Goal: Navigation & Orientation: Find specific page/section

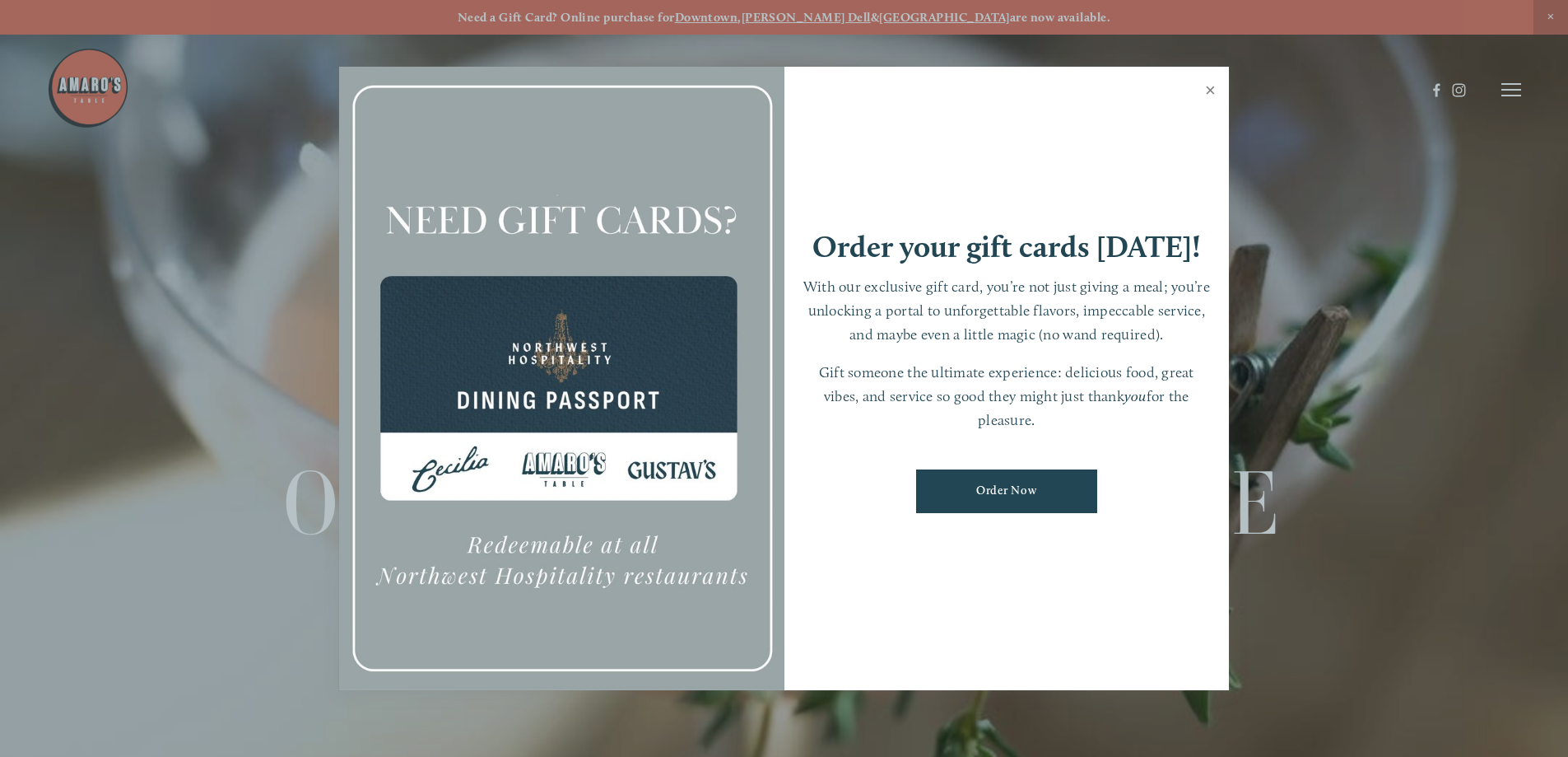
click at [1215, 88] on link "Close" at bounding box center [1210, 92] width 32 height 46
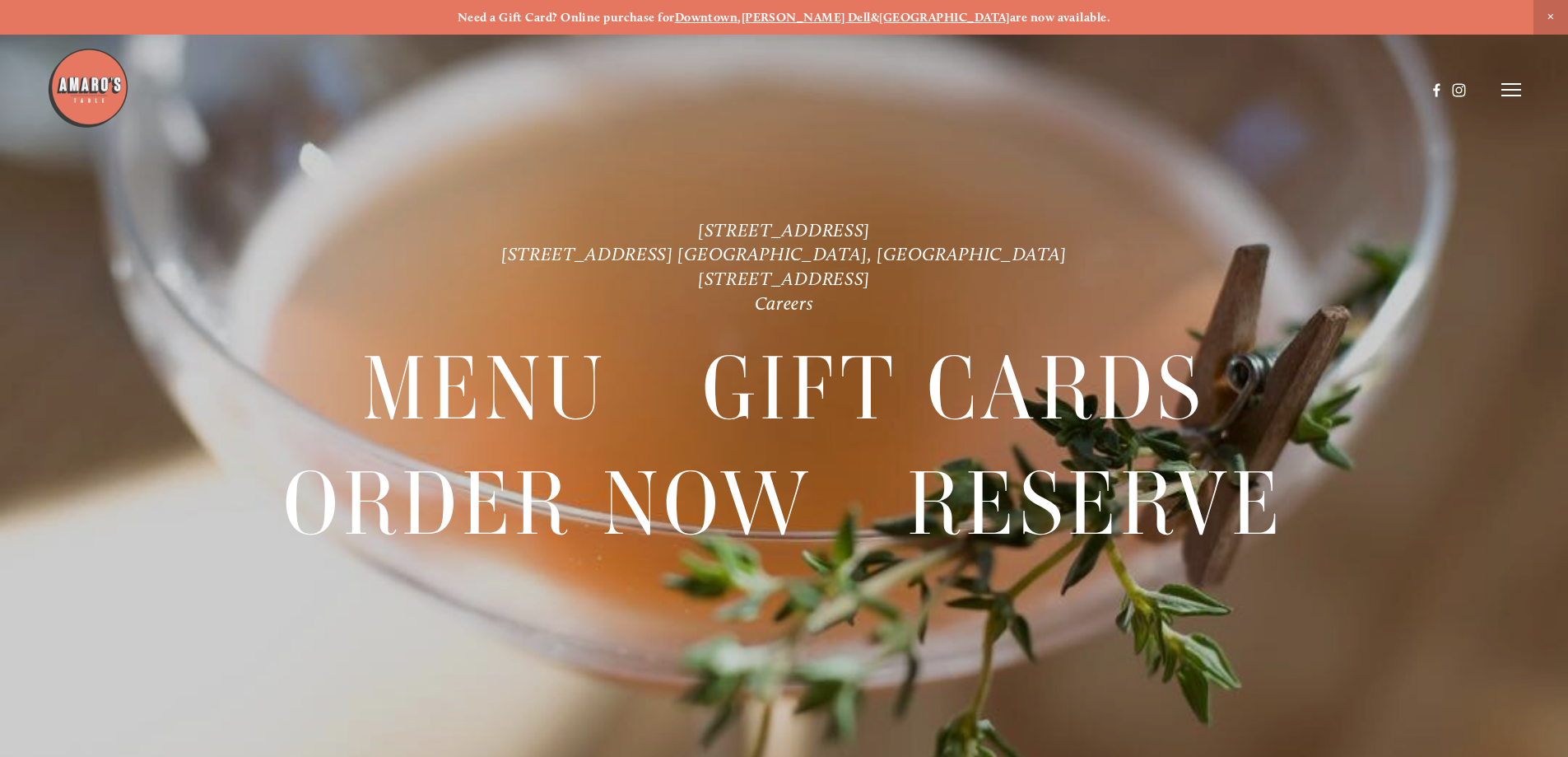
click at [1518, 89] on icon at bounding box center [1512, 90] width 20 height 15
click at [1209, 85] on span "Order Now" at bounding box center [1229, 89] width 67 height 16
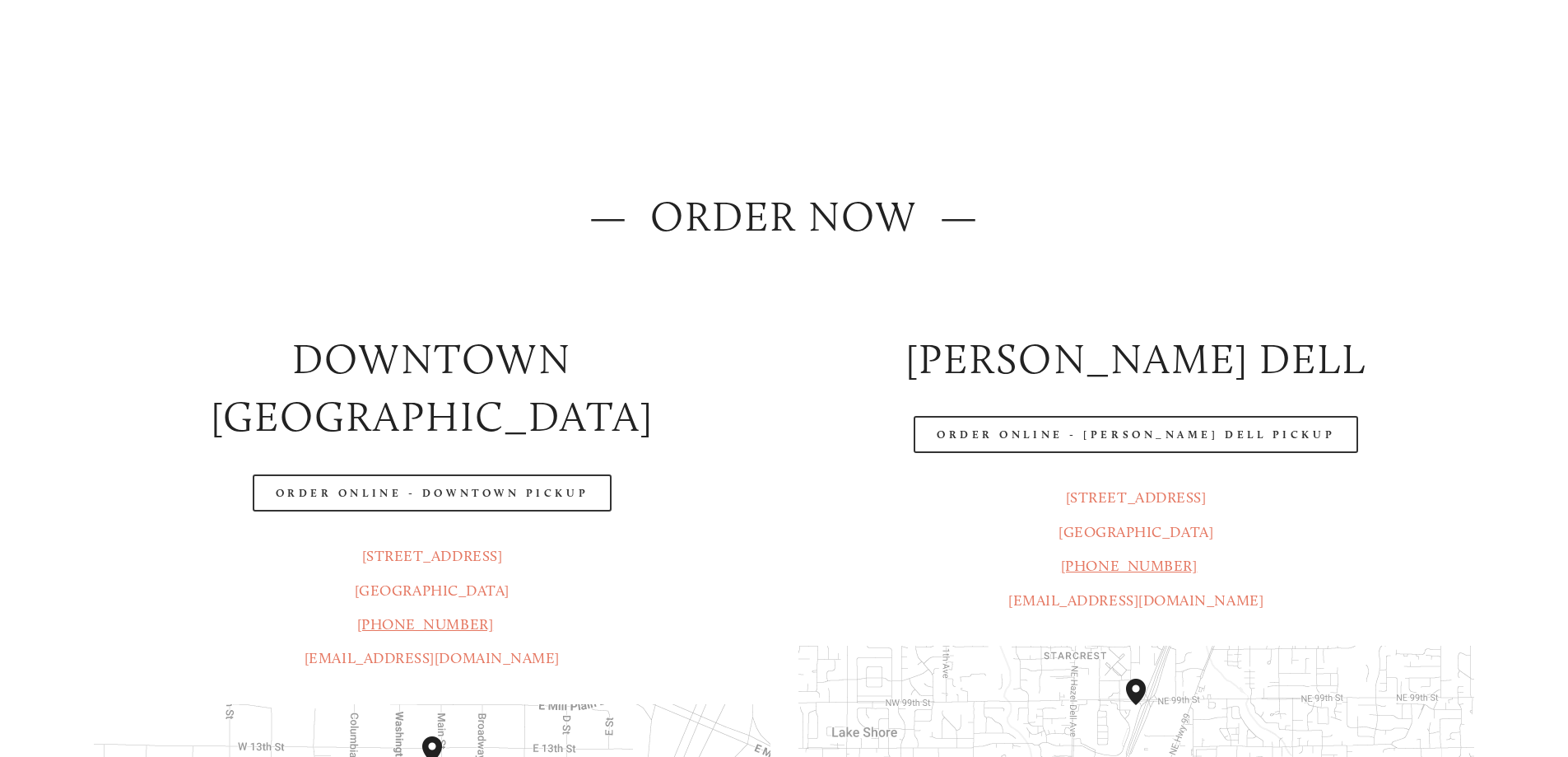
scroll to position [412, 0]
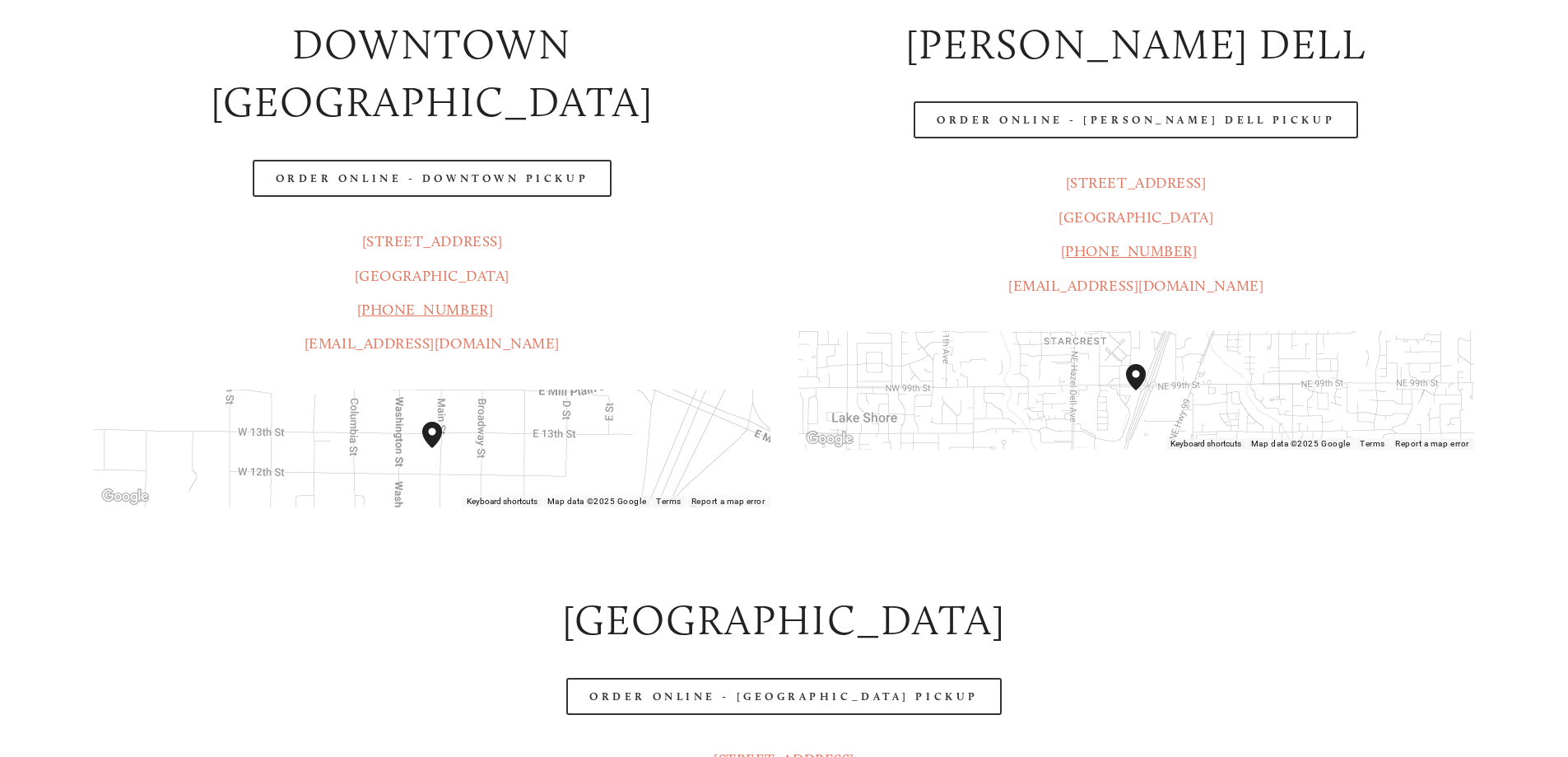
click at [511, 124] on header "Menu Order Now Visit Gallery 0" at bounding box center [784, 48] width 1474 height 179
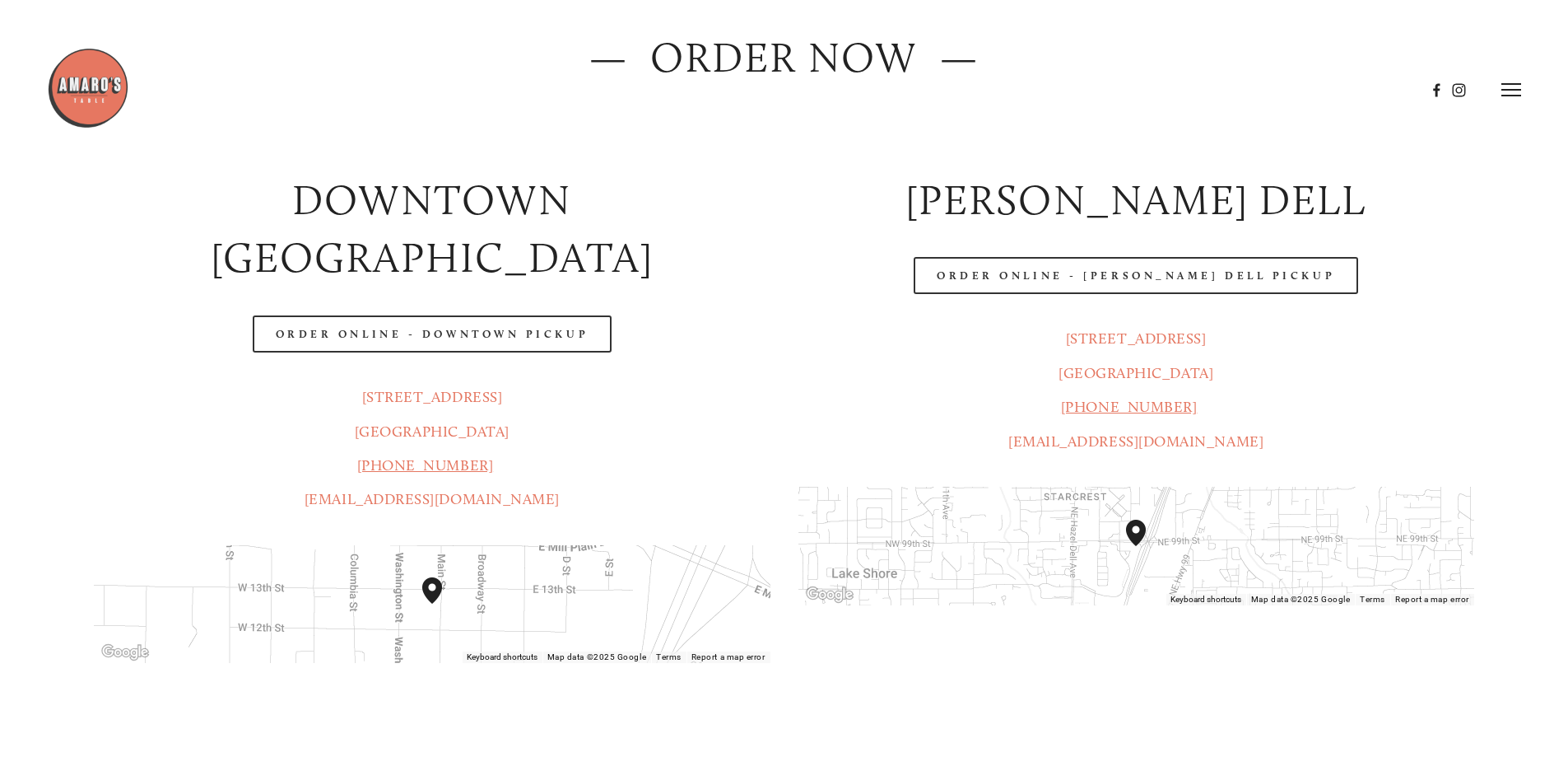
scroll to position [247, 0]
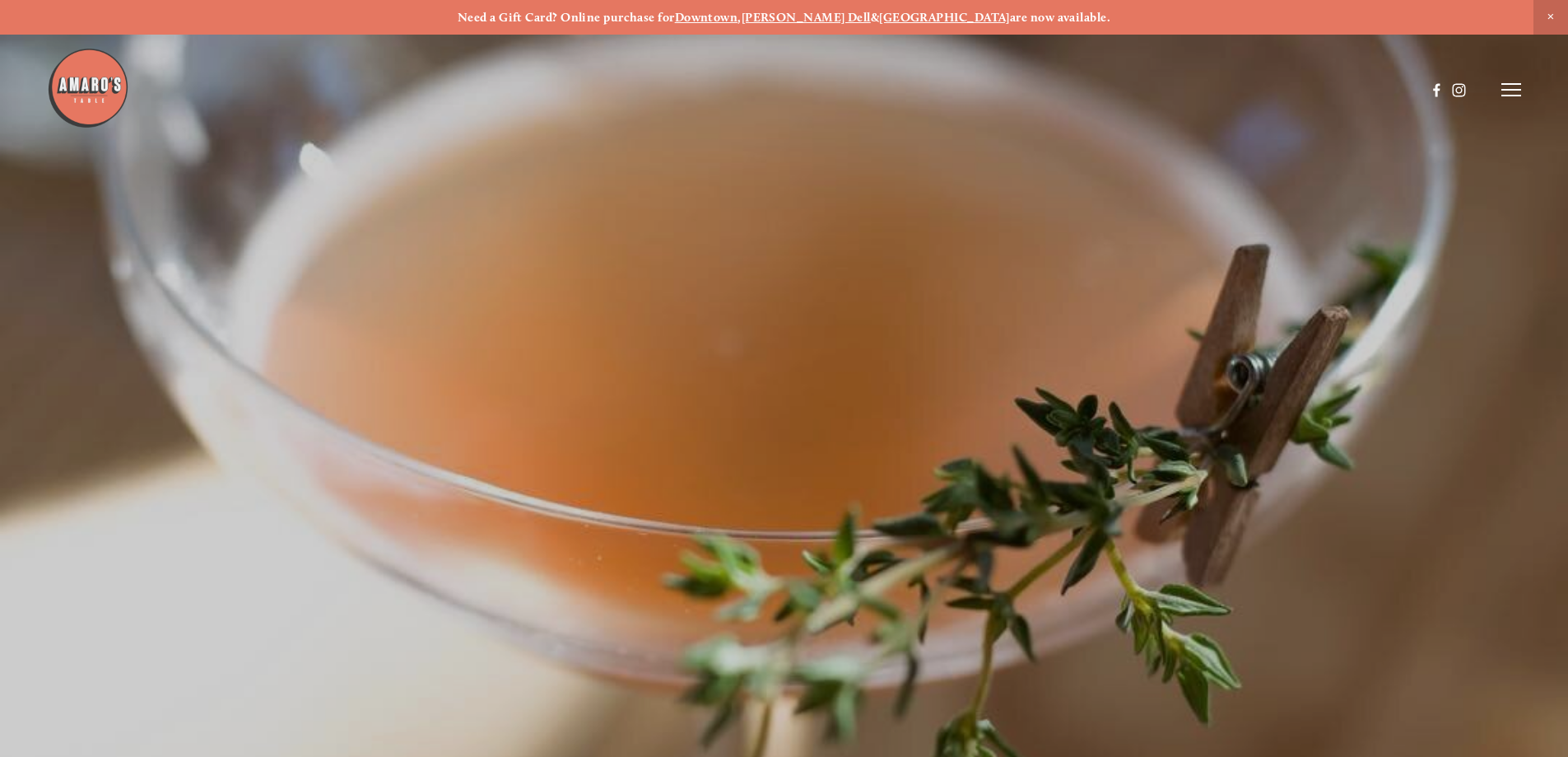
click at [1501, 85] on header "Menu Order Now Visit Gallery 0" at bounding box center [784, 90] width 1474 height 179
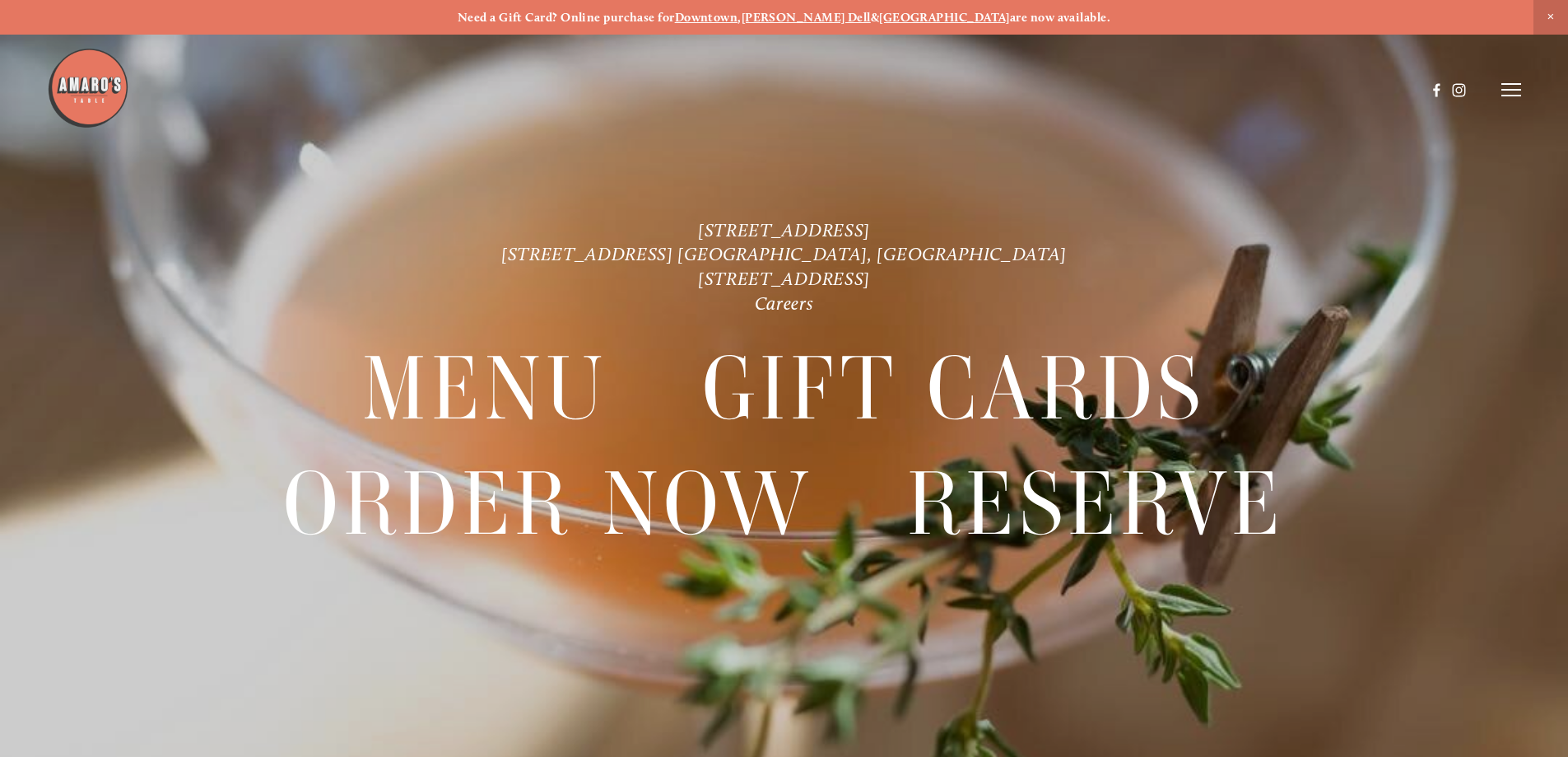
click at [1501, 103] on header "Menu Order Now Visit Gallery 0" at bounding box center [784, 90] width 1474 height 179
click at [1502, 88] on icon at bounding box center [1512, 90] width 20 height 15
click at [1150, 94] on span "Menu" at bounding box center [1166, 89] width 34 height 16
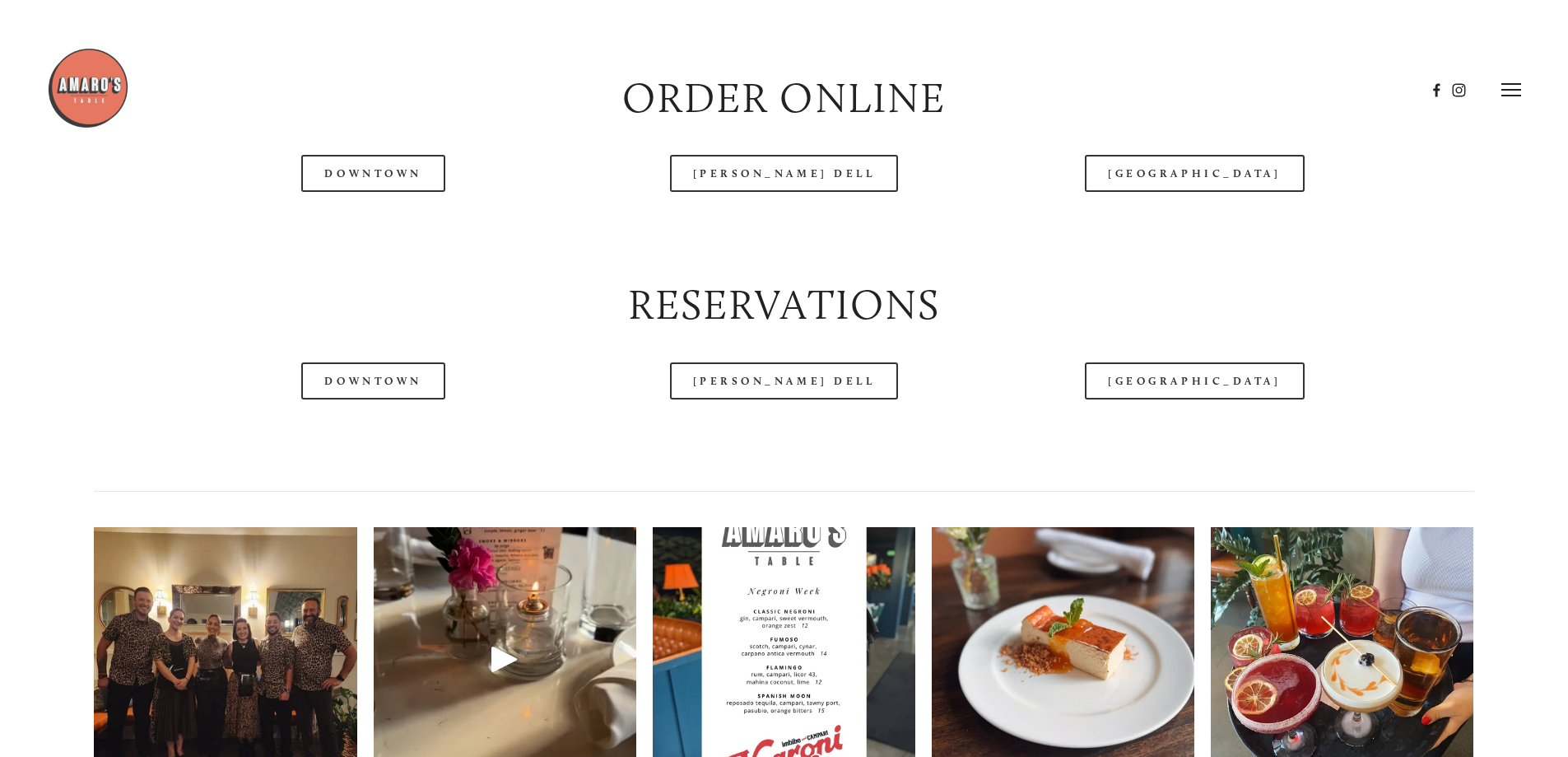
scroll to position [2059, 0]
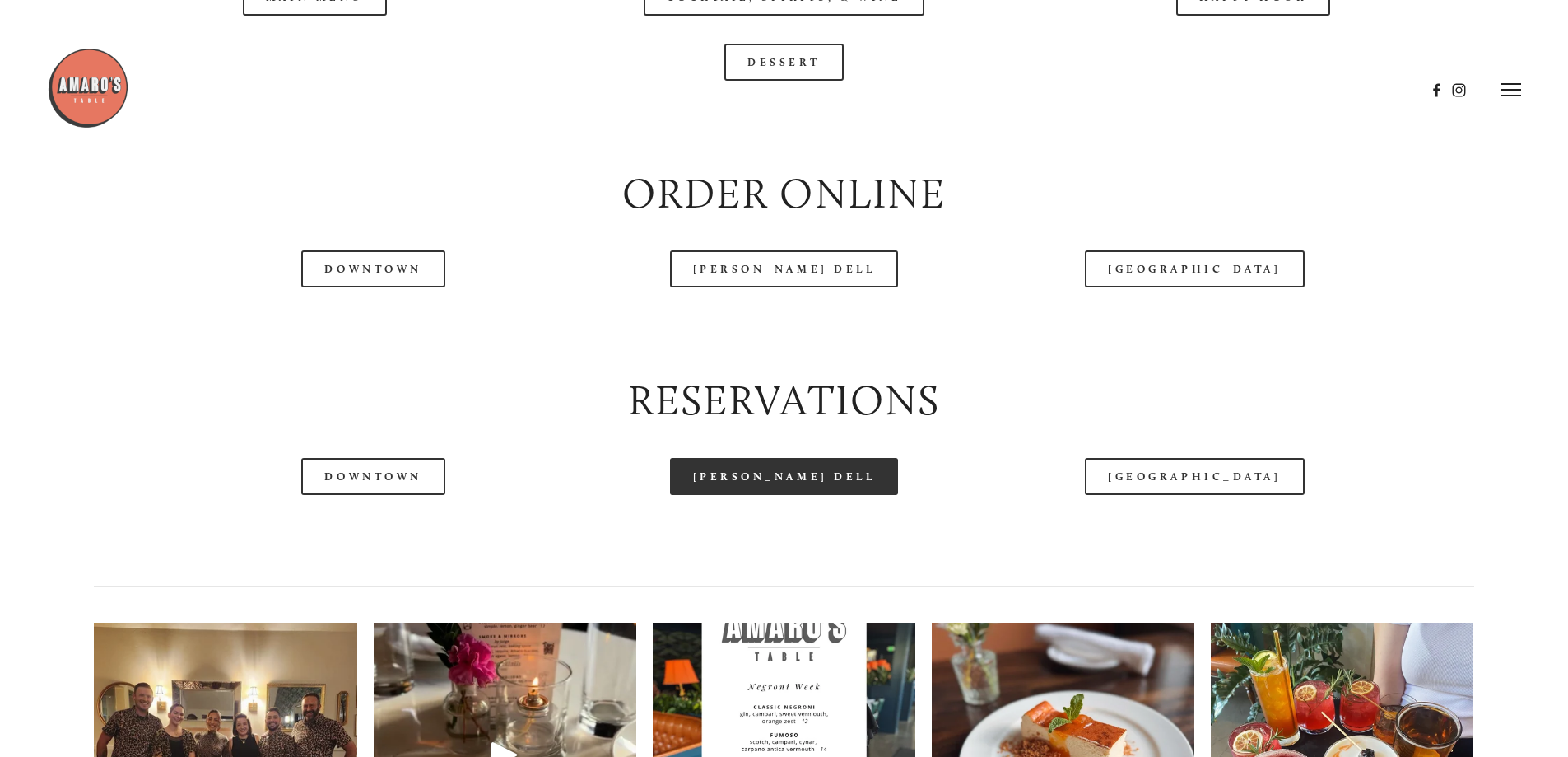
click at [746, 495] on link "[PERSON_NAME] Dell" at bounding box center [785, 476] width 229 height 37
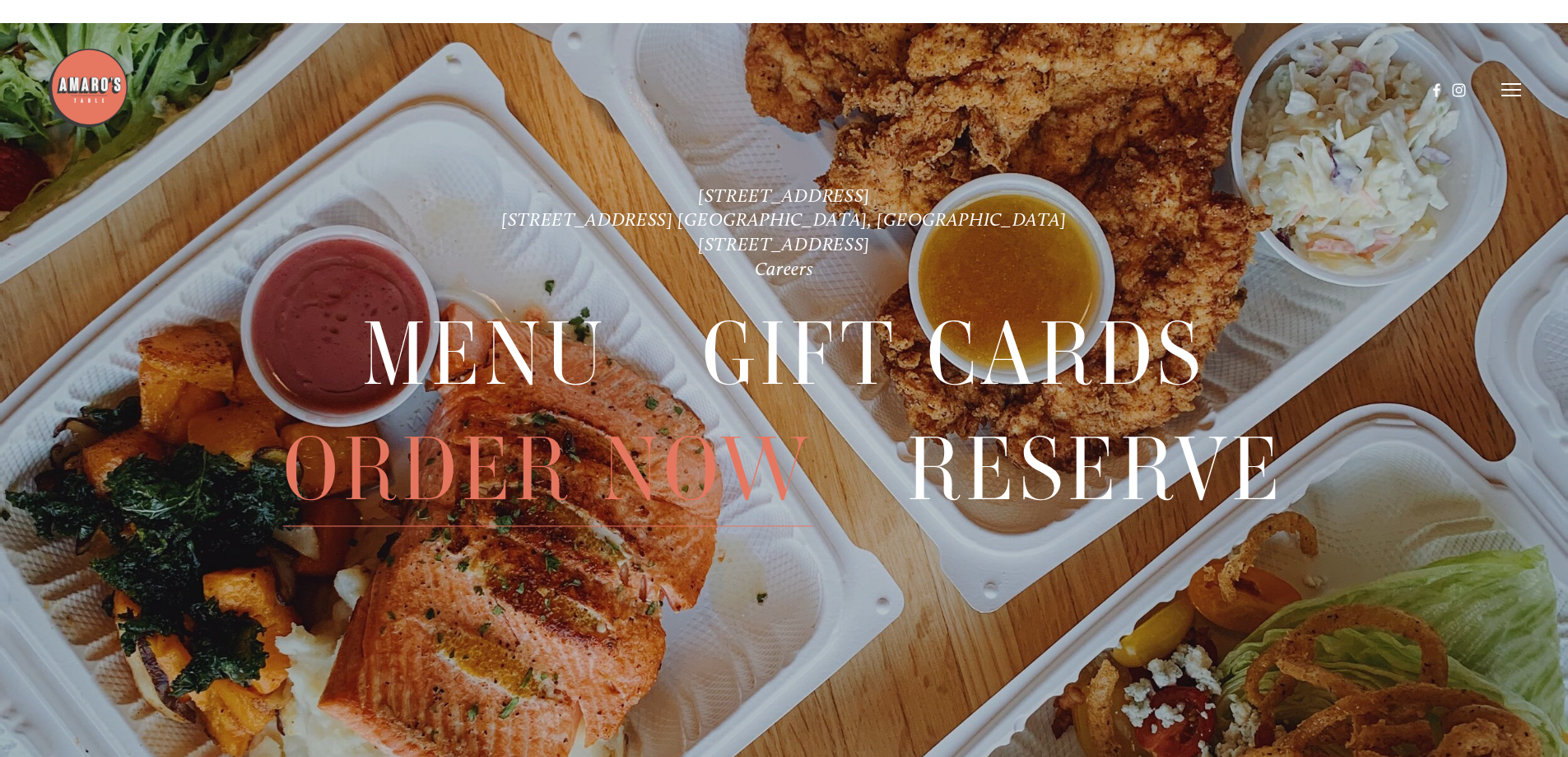
scroll to position [4160, 0]
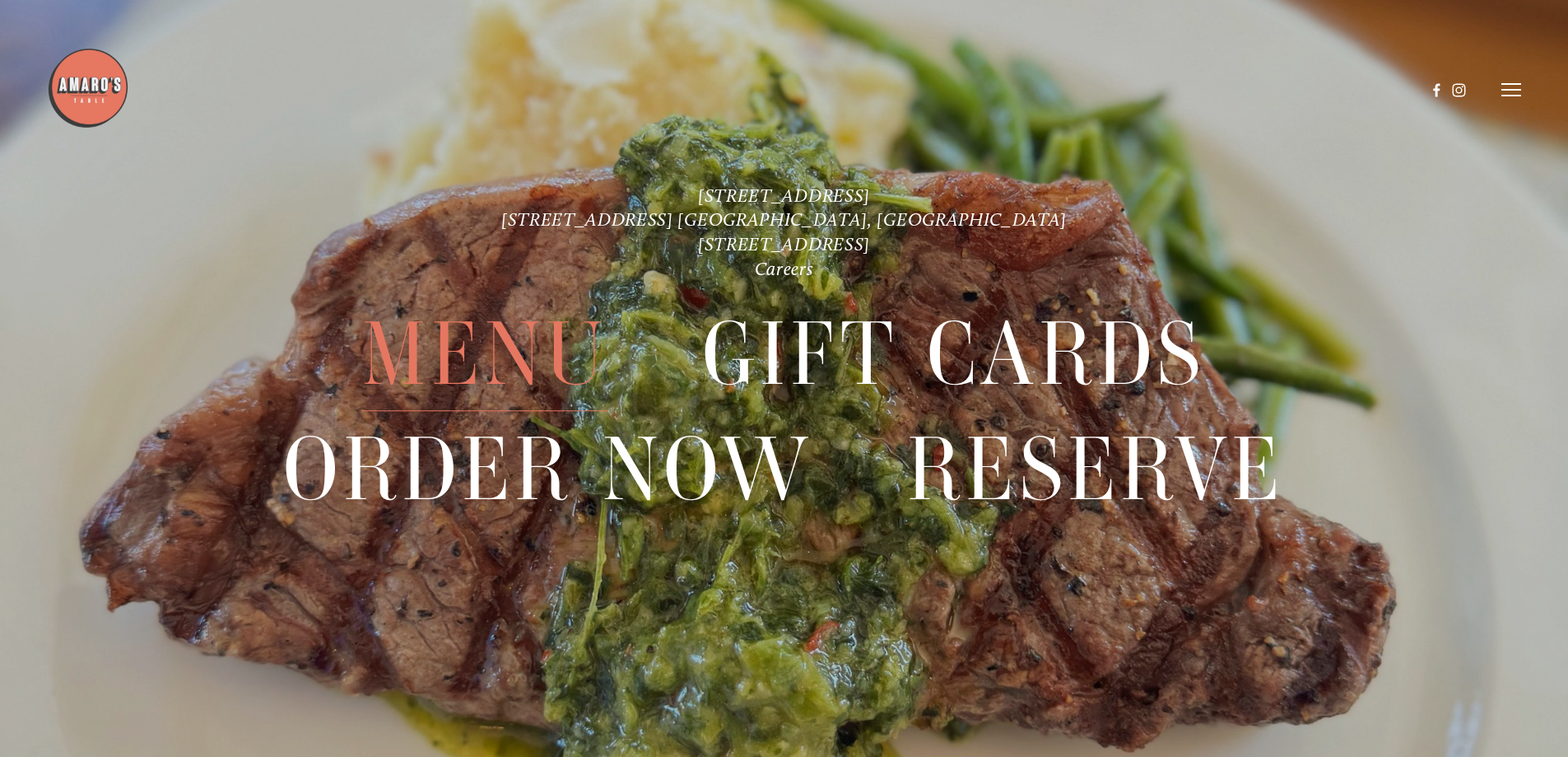
click at [399, 340] on span "Menu" at bounding box center [485, 354] width 246 height 114
click at [416, 369] on span "Menu" at bounding box center [485, 354] width 246 height 114
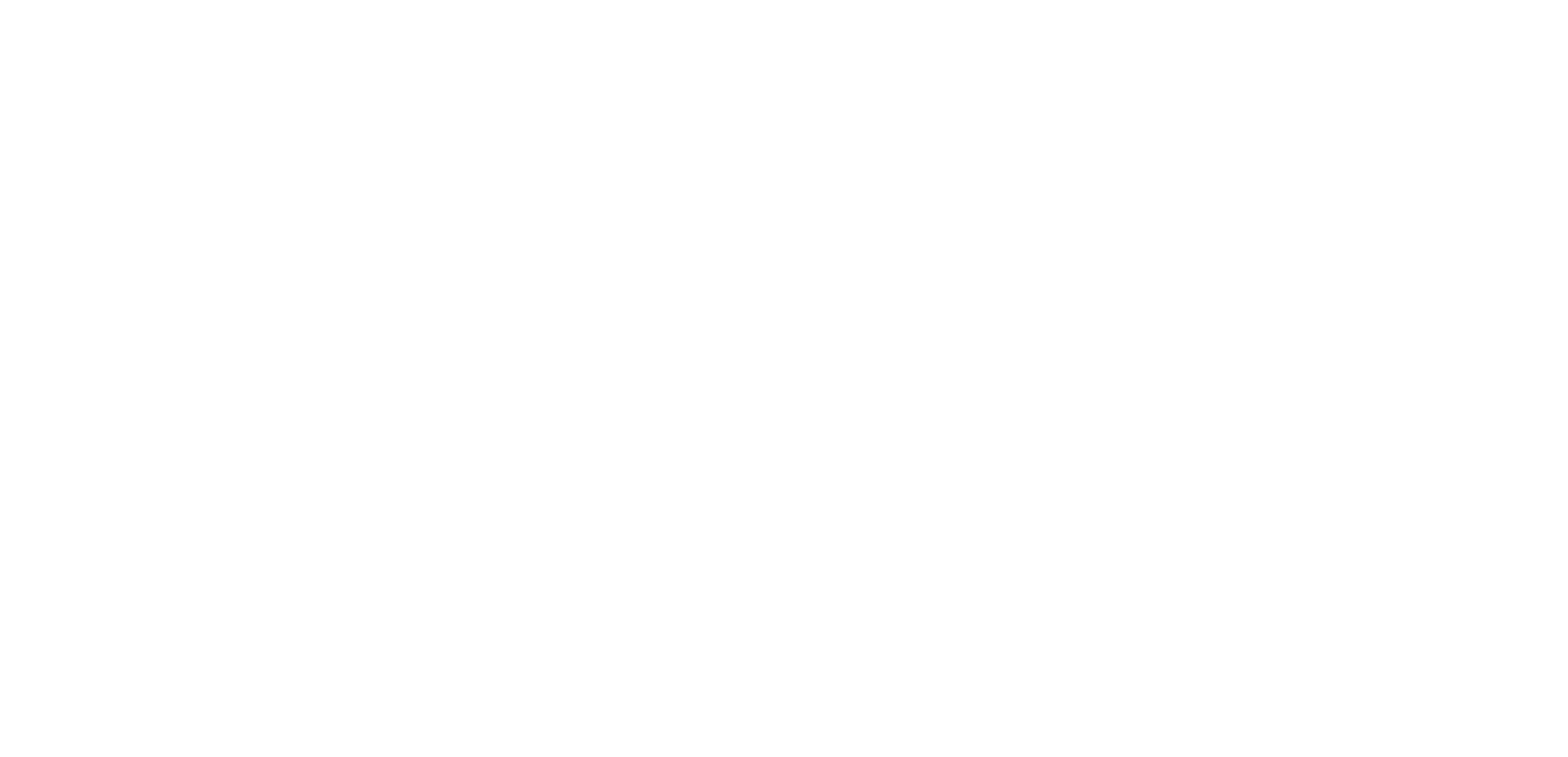
click at [416, 369] on span "Menu" at bounding box center [485, 354] width 246 height 114
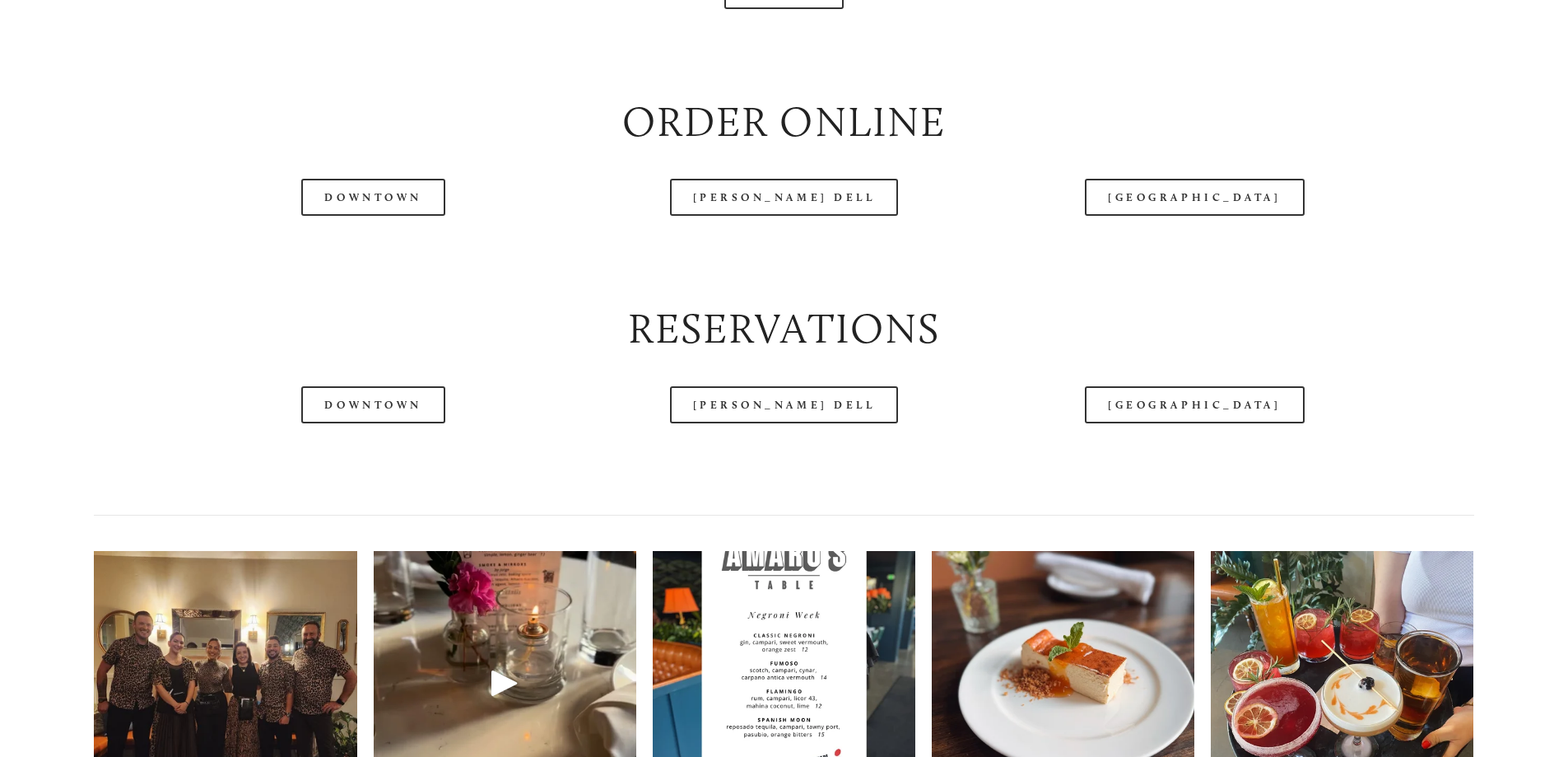
scroll to position [2142, 0]
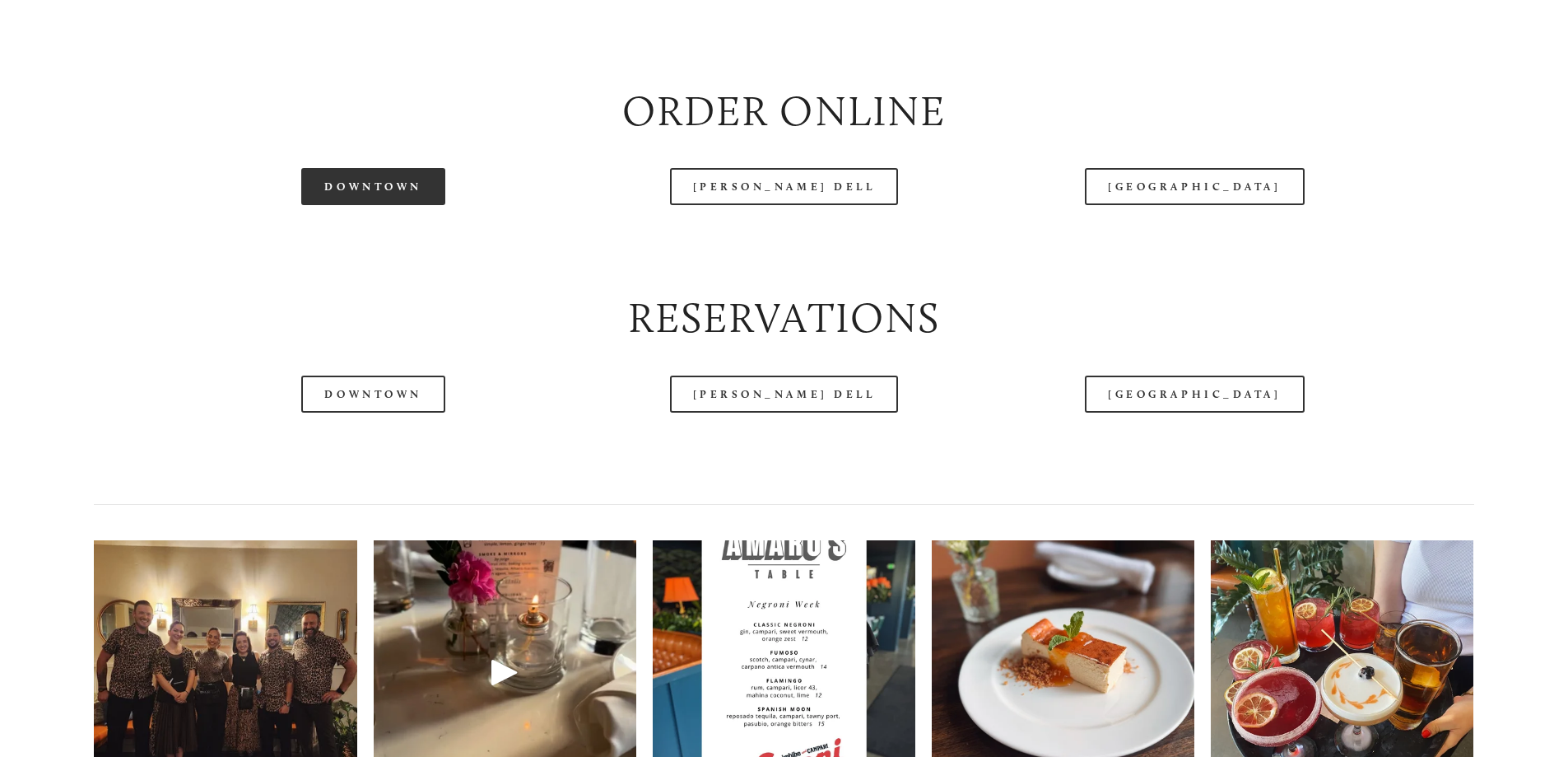
click at [383, 205] on link "Downtown" at bounding box center [373, 186] width 144 height 37
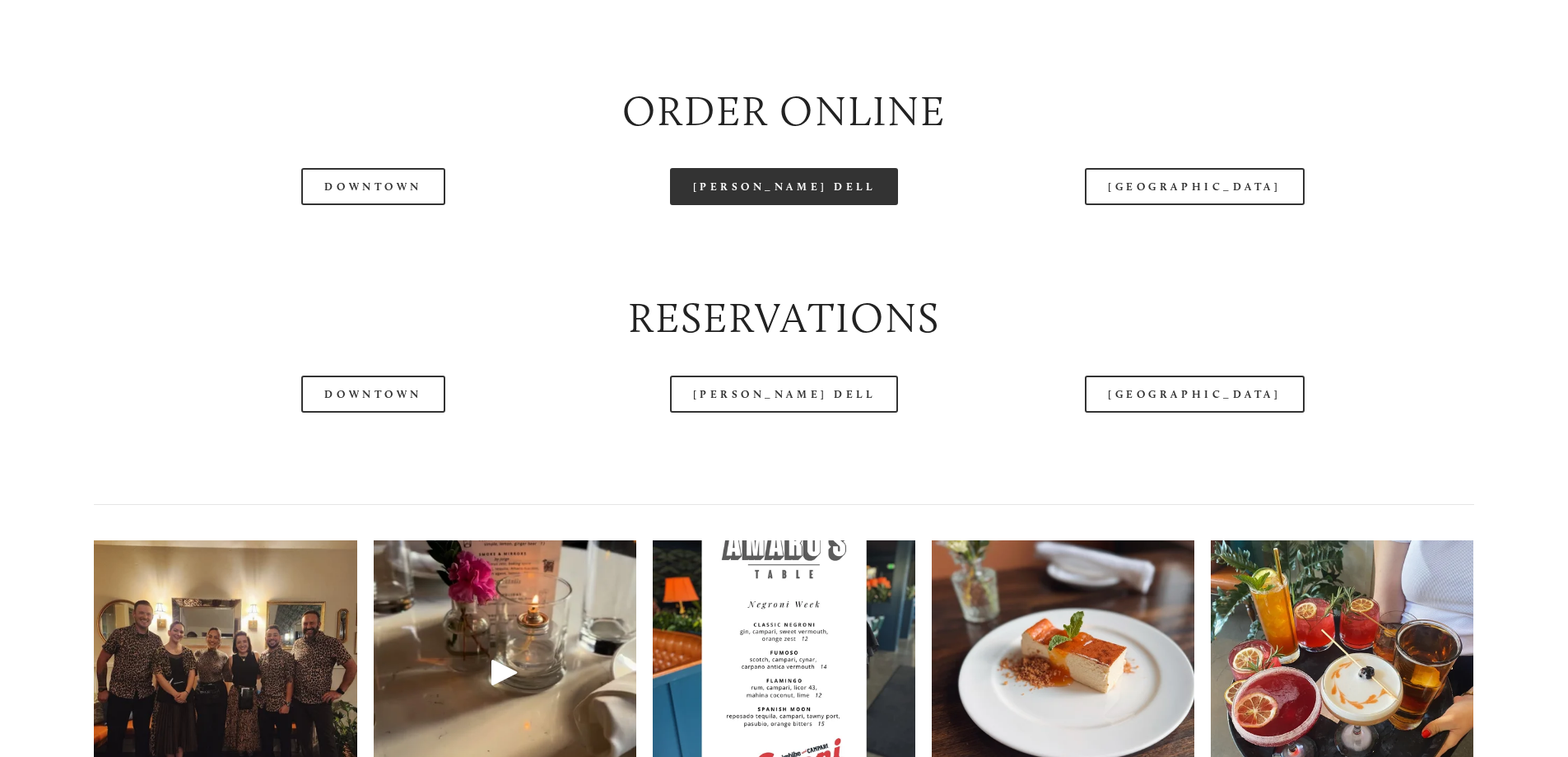
click at [755, 205] on link "[PERSON_NAME] Dell" at bounding box center [785, 186] width 229 height 37
